Goal: Navigation & Orientation: Find specific page/section

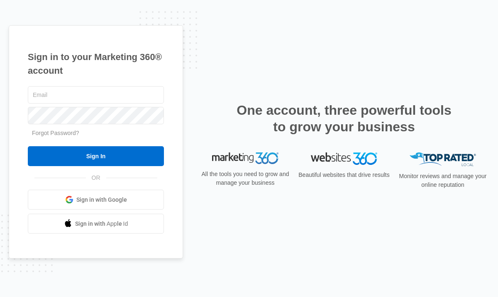
click at [100, 199] on span "Sign in with Google" at bounding box center [101, 200] width 51 height 9
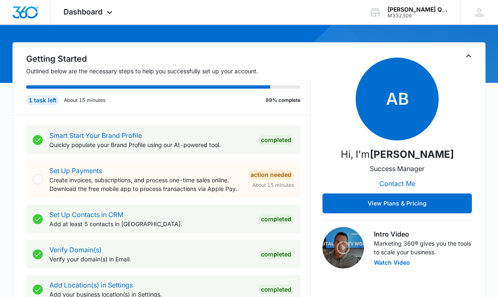
scroll to position [83, 0]
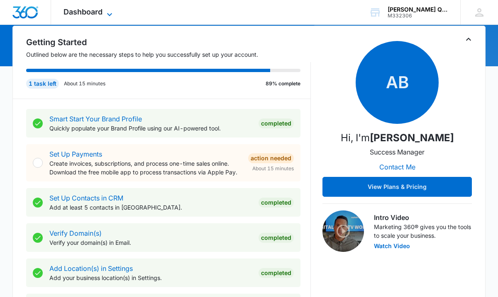
click at [106, 15] on icon at bounding box center [110, 15] width 10 height 10
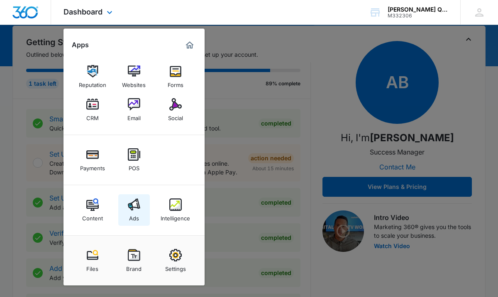
click at [135, 205] on img at bounding box center [134, 205] width 12 height 12
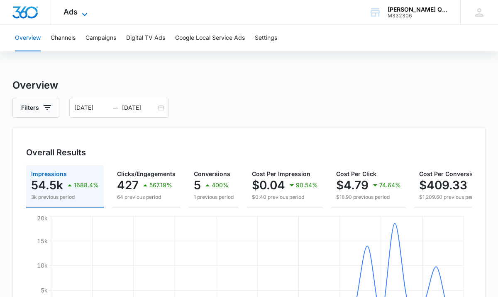
click at [82, 14] on icon at bounding box center [85, 15] width 10 height 10
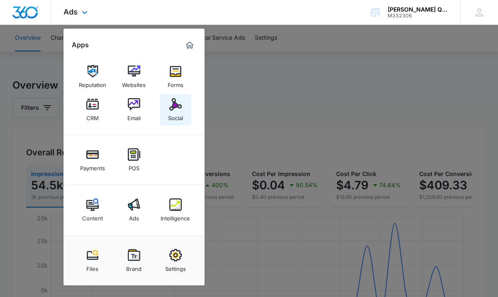
click at [173, 112] on div "Social" at bounding box center [175, 116] width 15 height 11
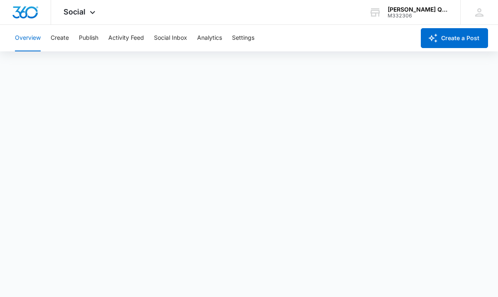
scroll to position [2, 0]
